Goal: Information Seeking & Learning: Learn about a topic

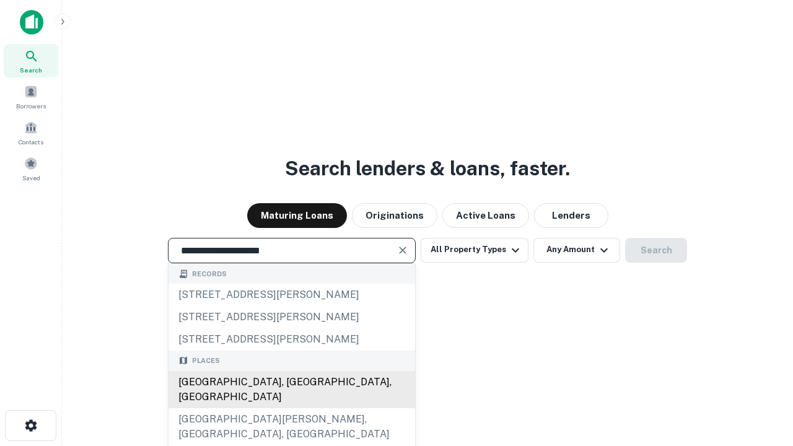
click at [291, 409] on div "[GEOGRAPHIC_DATA], [GEOGRAPHIC_DATA], [GEOGRAPHIC_DATA]" at bounding box center [292, 389] width 247 height 37
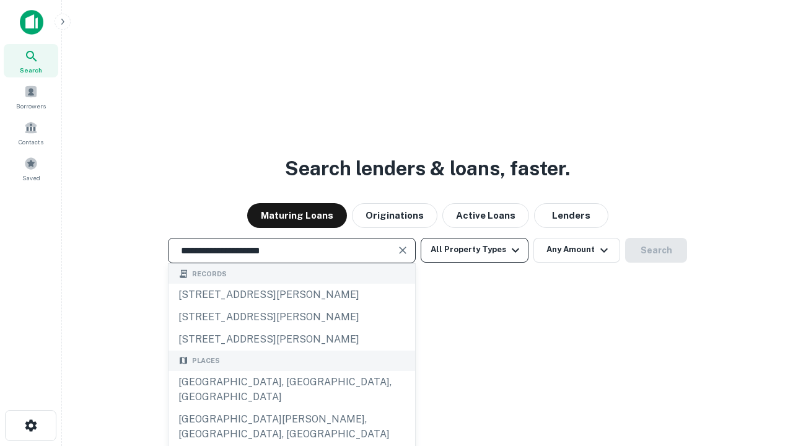
type input "**********"
click at [475, 250] on button "All Property Types" at bounding box center [475, 250] width 108 height 25
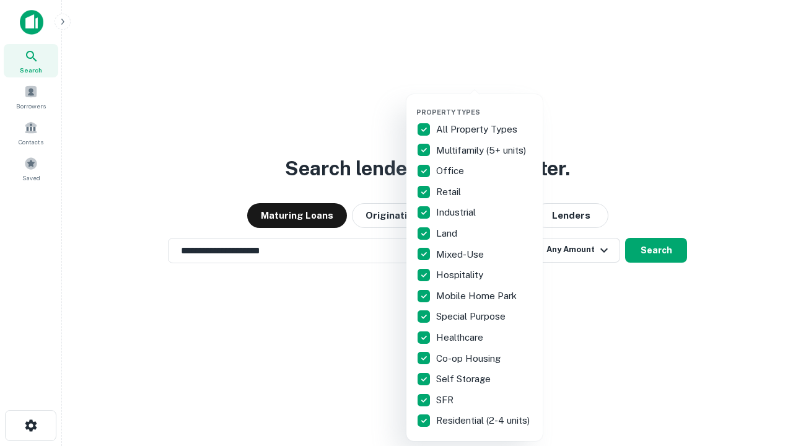
click at [485, 104] on button "button" at bounding box center [485, 104] width 136 height 1
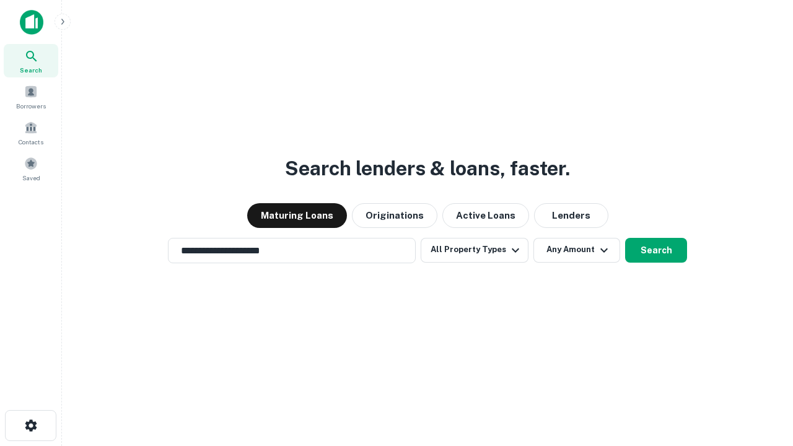
scroll to position [7, 149]
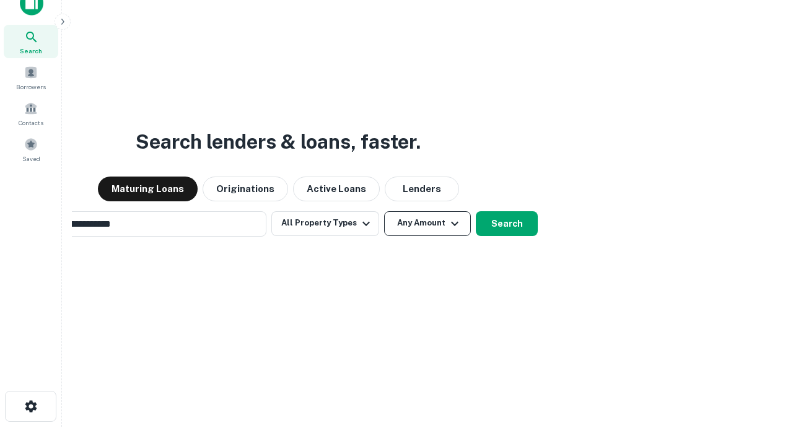
click at [384, 211] on button "Any Amount" at bounding box center [427, 223] width 87 height 25
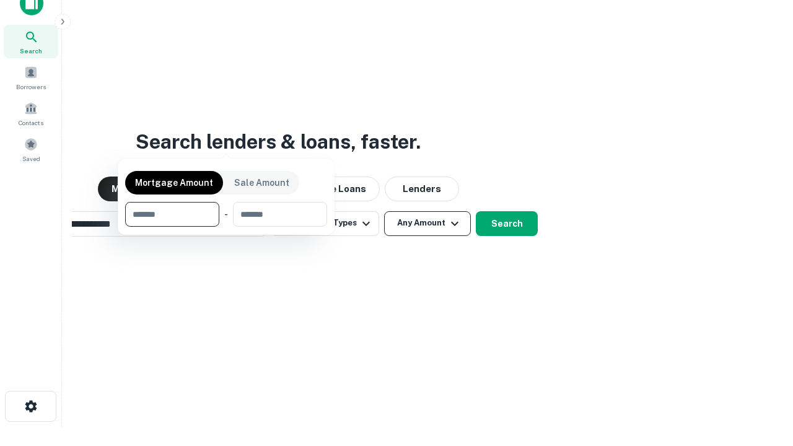
scroll to position [20, 0]
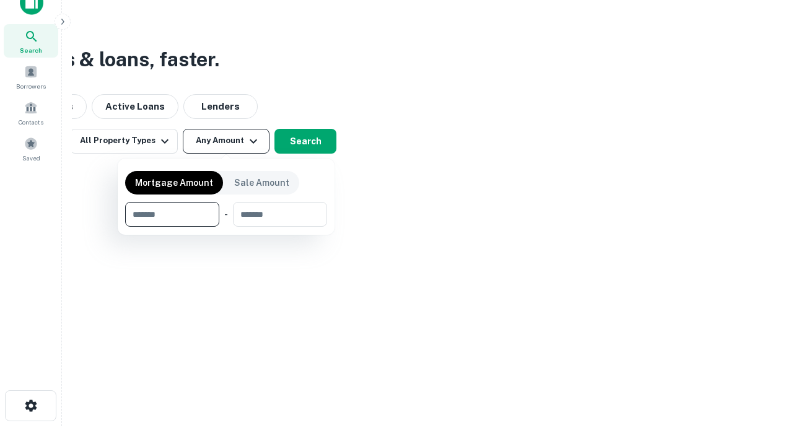
type input "*******"
click at [226, 227] on button "button" at bounding box center [226, 227] width 202 height 1
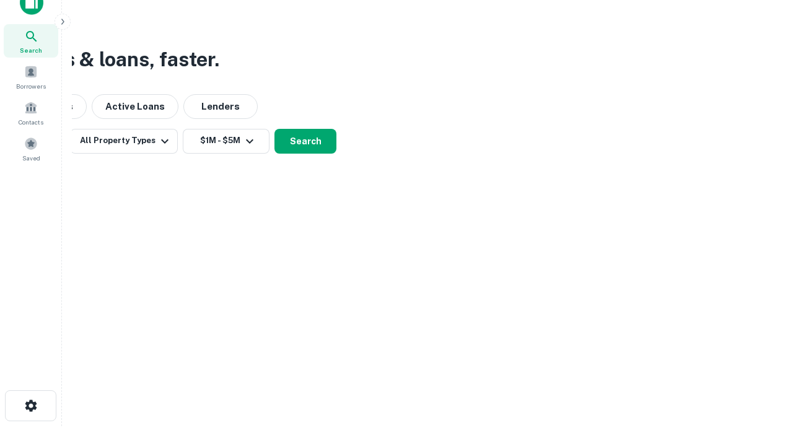
scroll to position [19, 0]
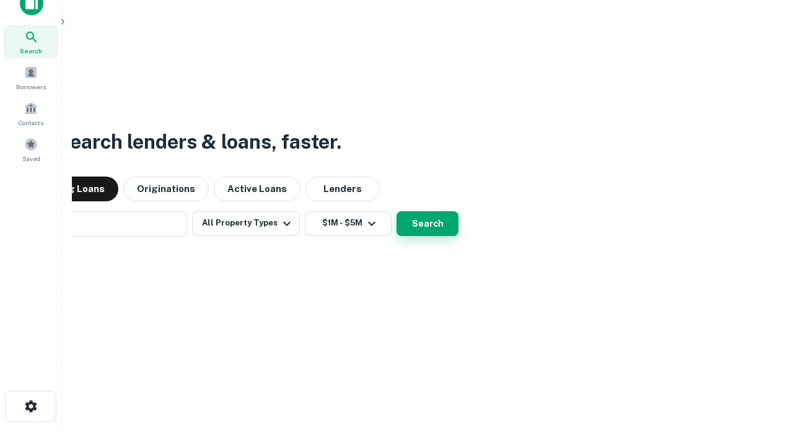
click at [397, 211] on button "Search" at bounding box center [428, 223] width 62 height 25
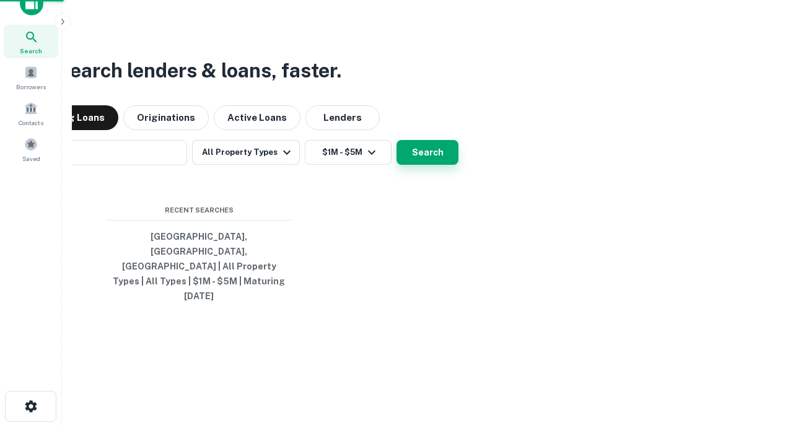
scroll to position [20, 0]
